Goal: Task Accomplishment & Management: Manage account settings

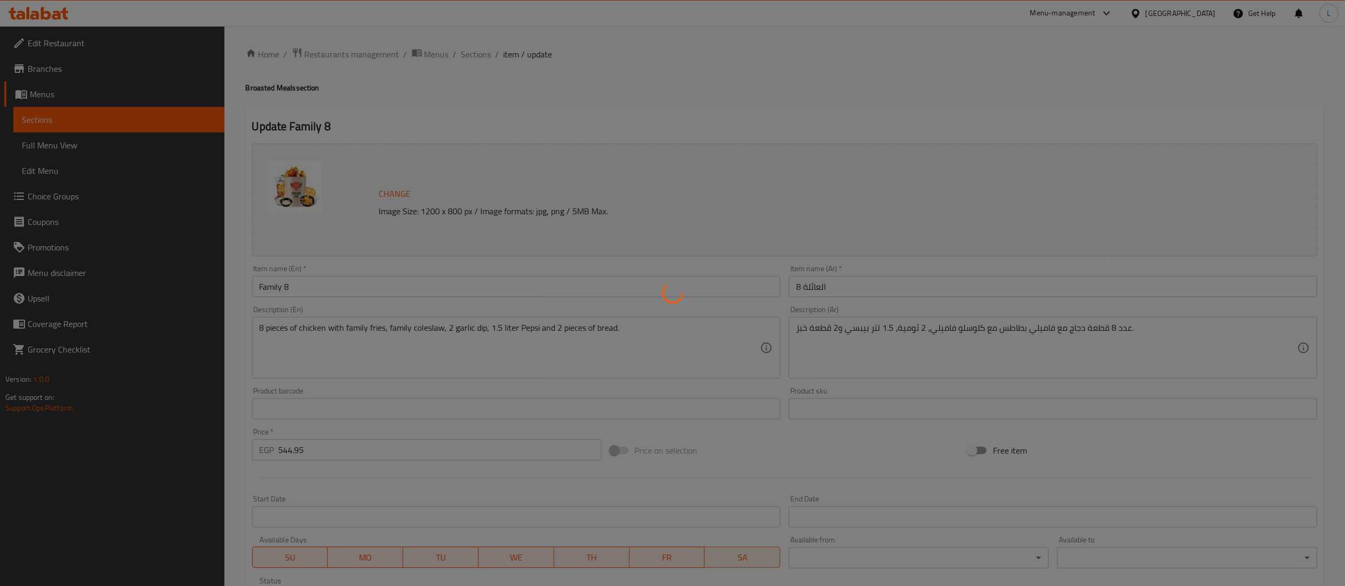
type input "اختيارك من:"
type input "1"
type input "الإضافات:"
type input "0"
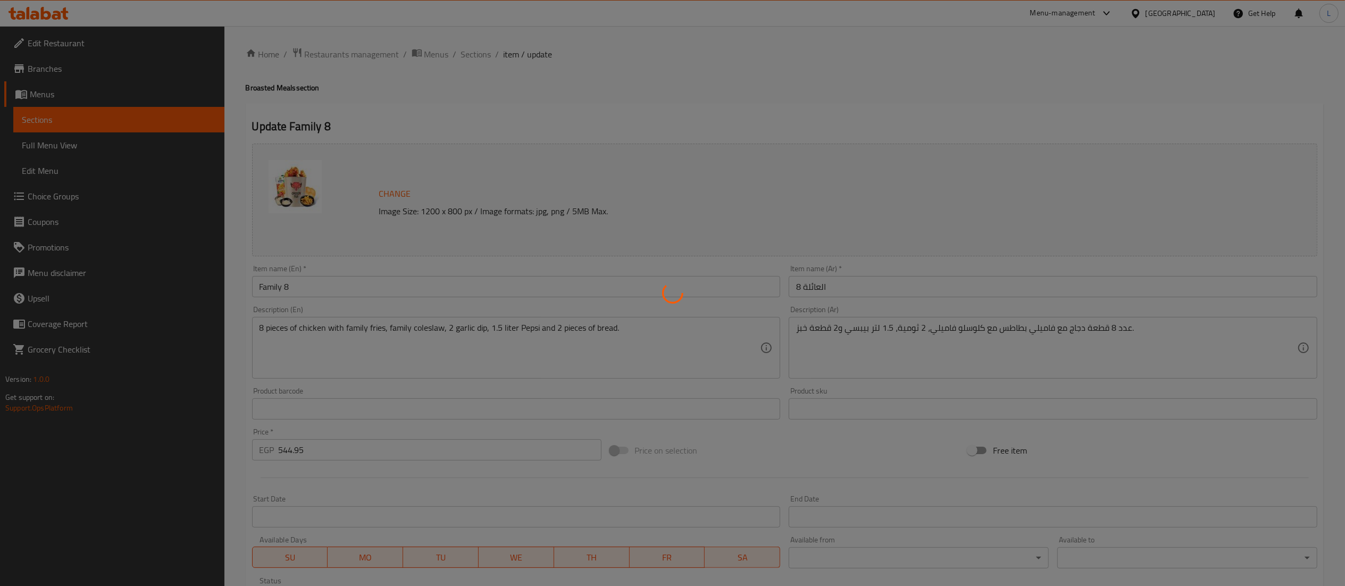
type input "23"
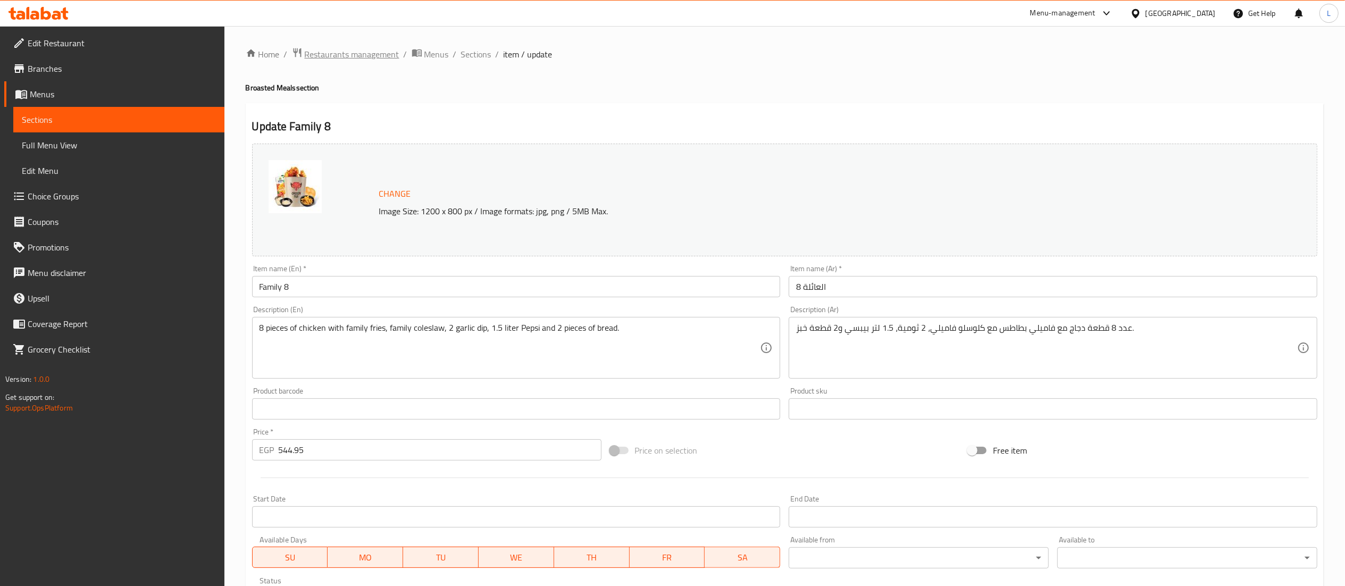
click at [350, 52] on span "Restaurants management" at bounding box center [352, 54] width 95 height 13
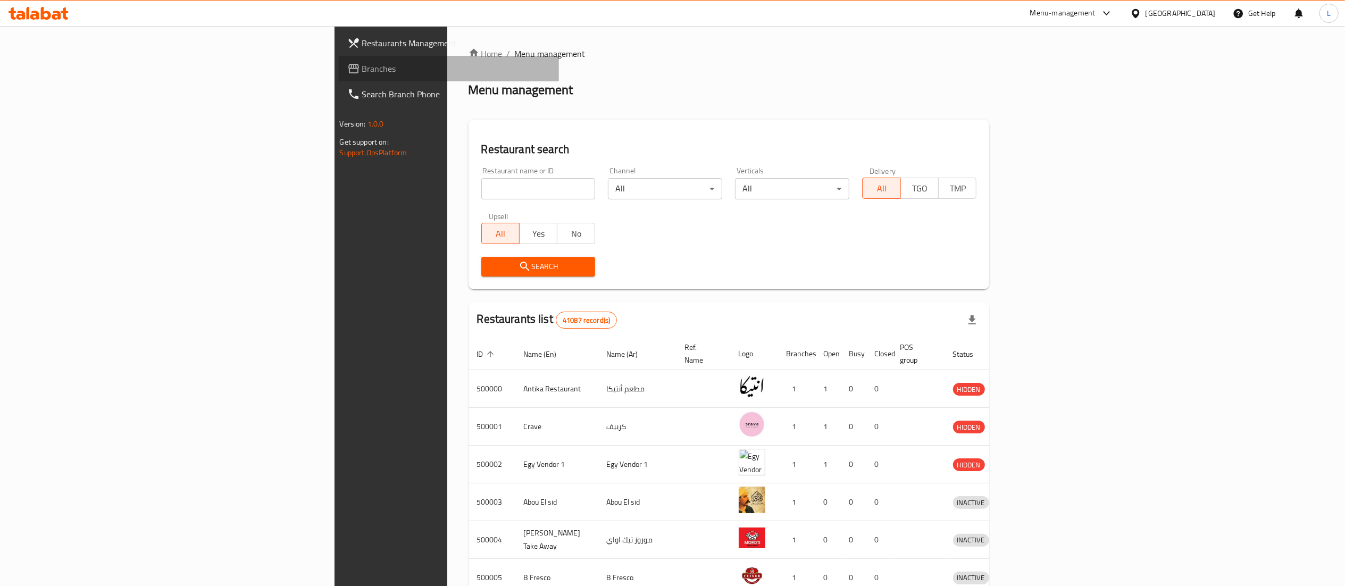
click at [362, 70] on span "Branches" at bounding box center [456, 68] width 188 height 13
